Goal: Task Accomplishment & Management: Manage account settings

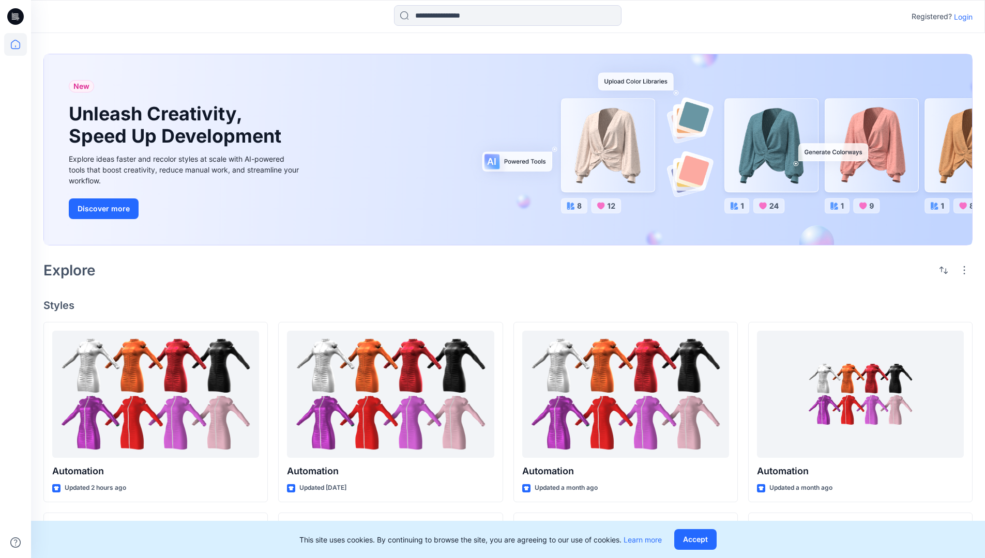
click at [960, 17] on p "Login" at bounding box center [963, 16] width 19 height 11
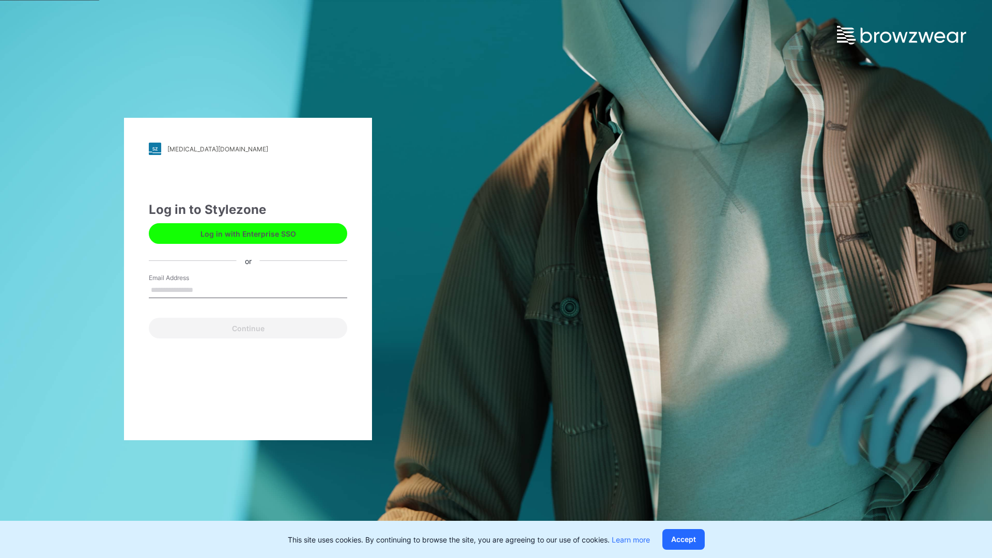
click at [204, 289] on input "Email Address" at bounding box center [248, 291] width 198 height 16
type input "**********"
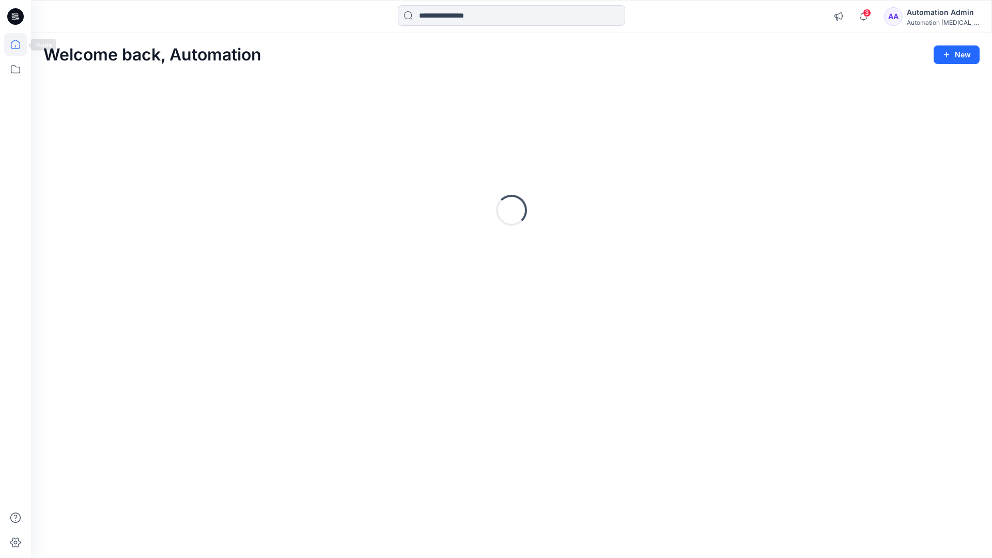
click at [20, 44] on icon at bounding box center [15, 44] width 9 height 9
click at [15, 68] on icon at bounding box center [15, 69] width 23 height 23
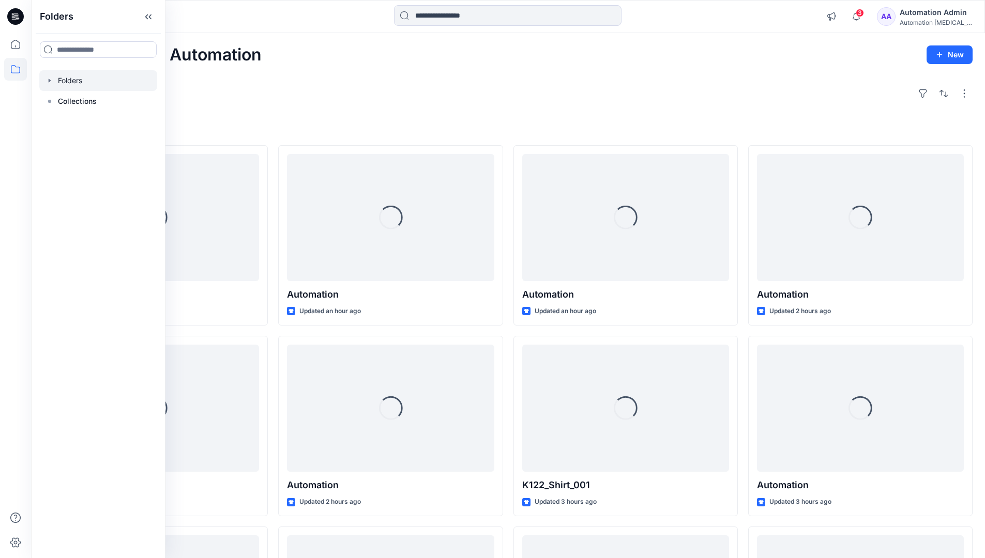
click at [64, 78] on div at bounding box center [98, 80] width 118 height 21
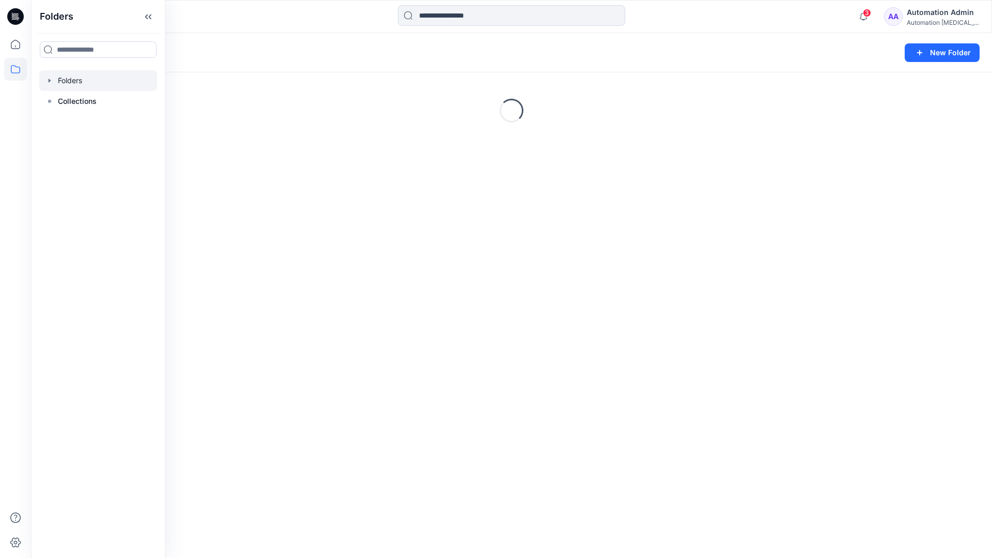
scroll to position [107, 0]
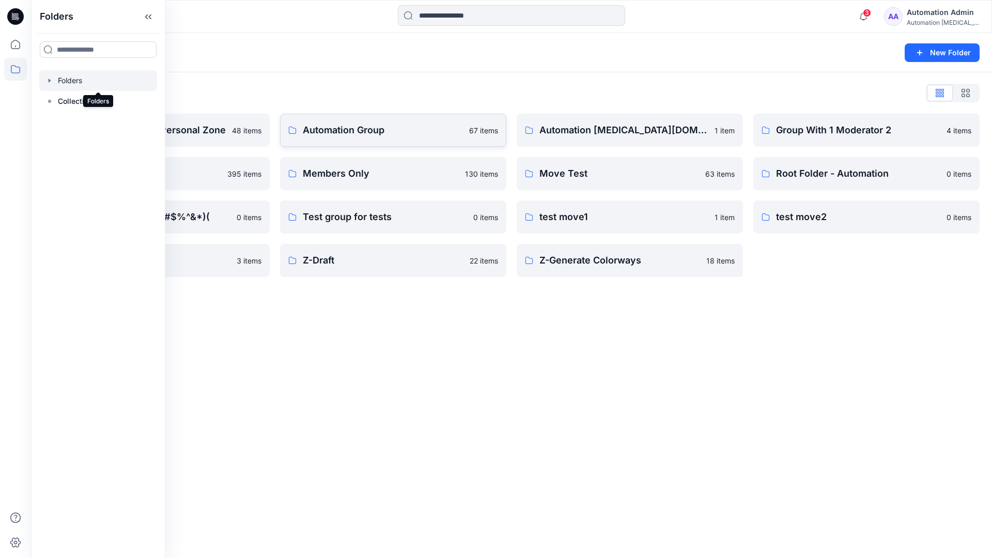
click at [350, 134] on p "Automation Group" at bounding box center [383, 130] width 160 height 14
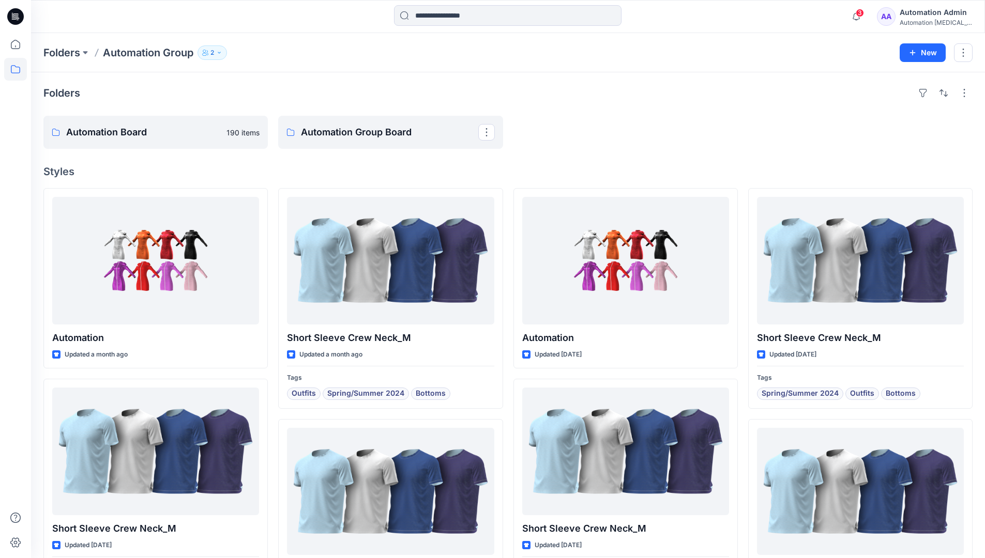
click at [222, 53] on icon "button" at bounding box center [219, 53] width 6 height 6
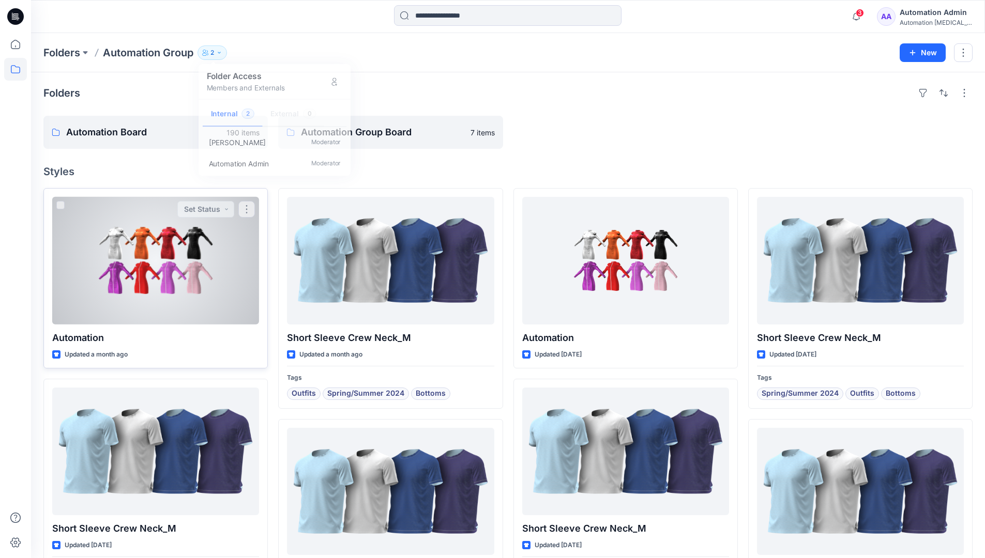
click at [225, 268] on div at bounding box center [155, 261] width 207 height 128
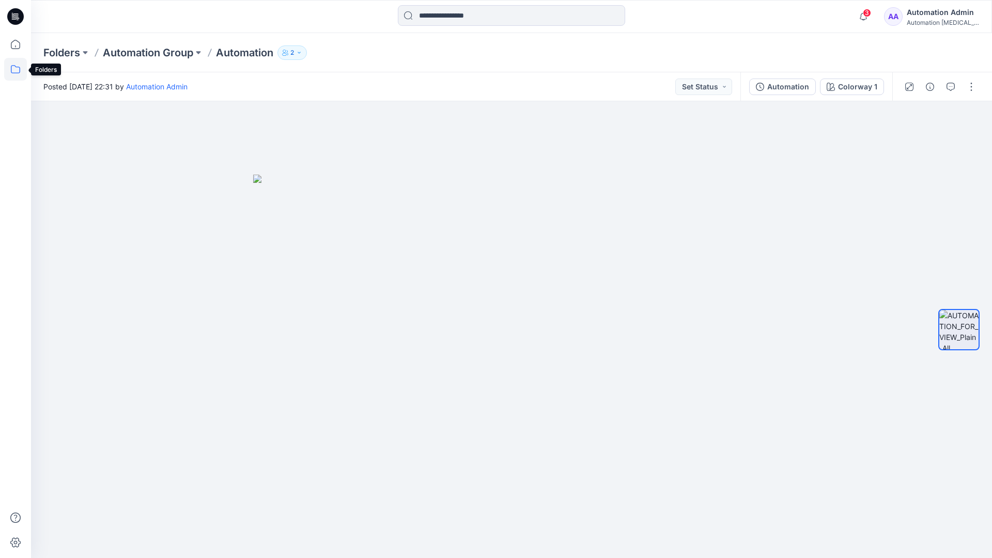
click at [9, 72] on icon at bounding box center [15, 69] width 23 height 23
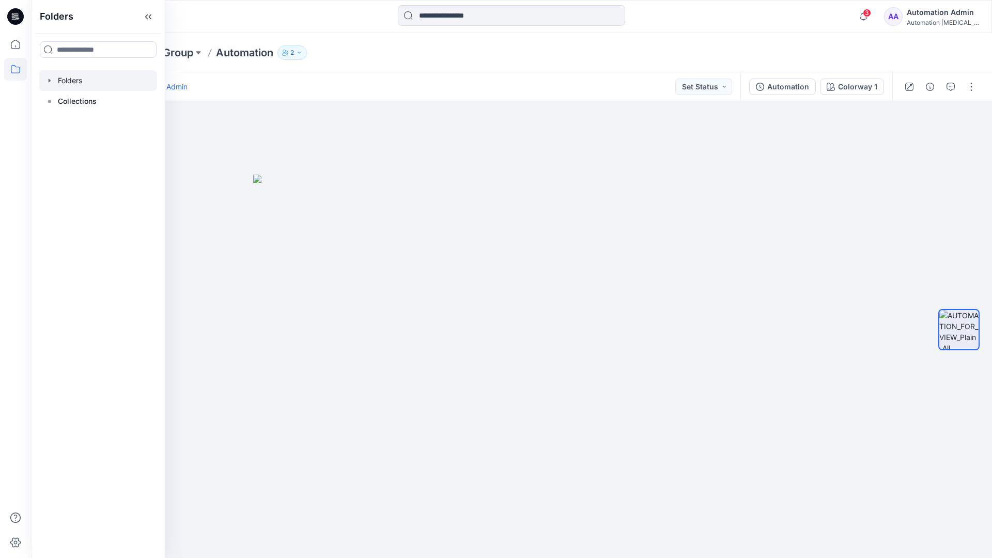
click at [61, 80] on div at bounding box center [98, 80] width 118 height 21
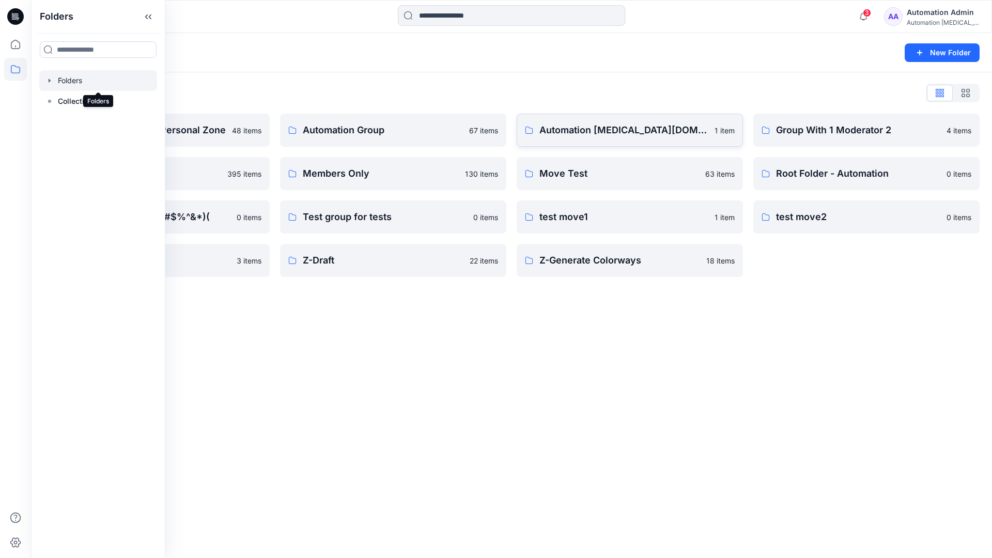
click at [603, 134] on p "Automation testim.io" at bounding box center [624, 130] width 169 height 14
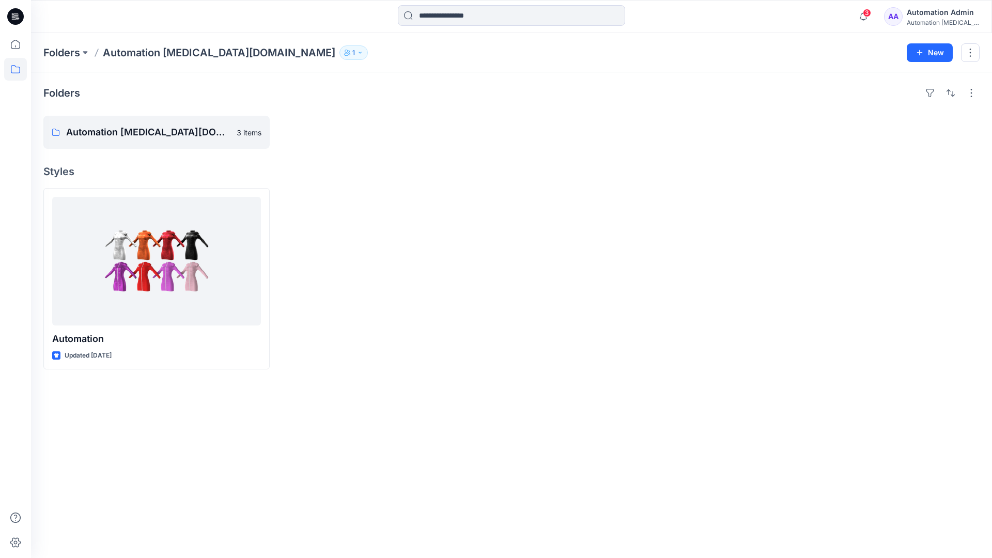
click at [357, 55] on icon "button" at bounding box center [360, 53] width 6 height 6
click at [929, 16] on div "Automation Admin" at bounding box center [943, 12] width 72 height 12
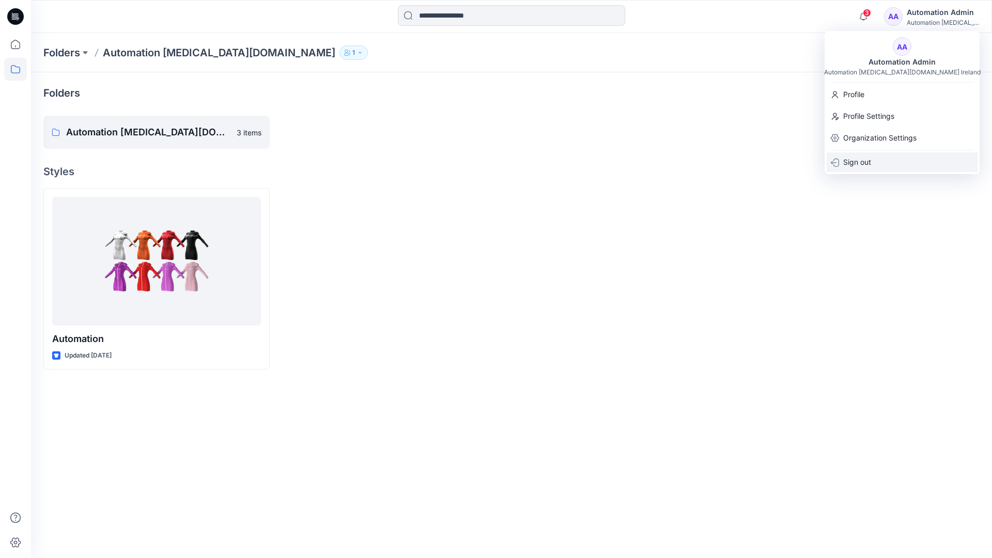
click at [874, 159] on div "Sign out" at bounding box center [902, 162] width 151 height 20
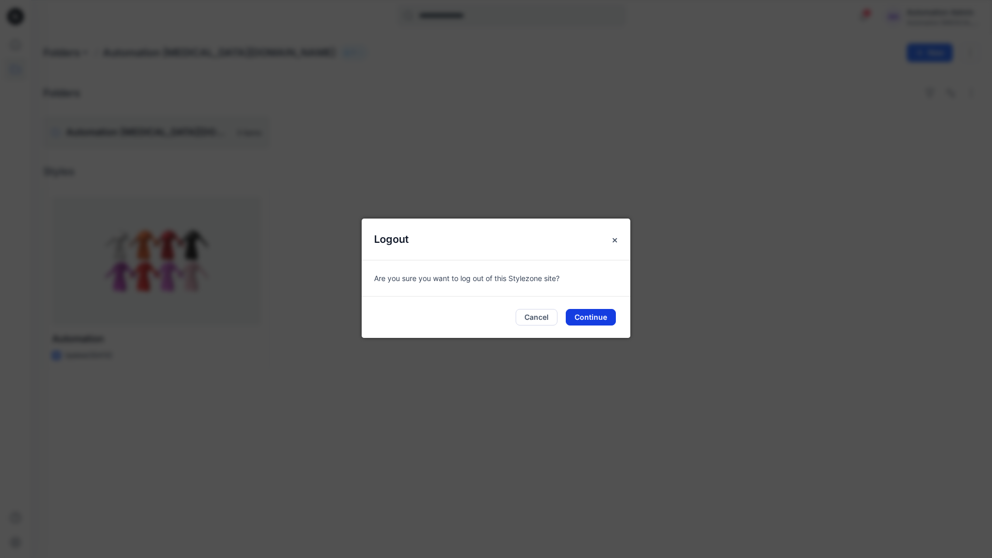
click at [594, 314] on button "Continue" at bounding box center [591, 317] width 50 height 17
